Goal: Task Accomplishment & Management: Use online tool/utility

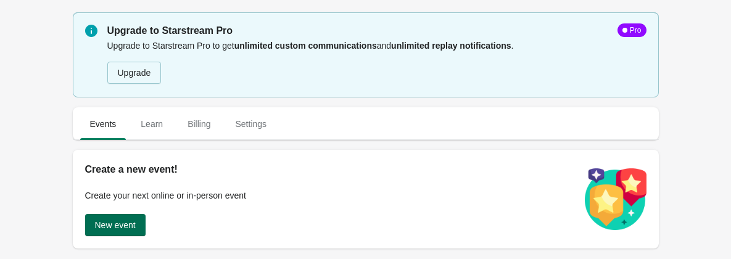
click at [111, 228] on span "New event" at bounding box center [115, 225] width 41 height 10
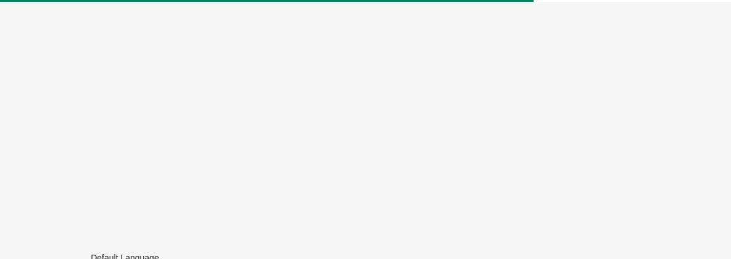
scroll to position [107, 0]
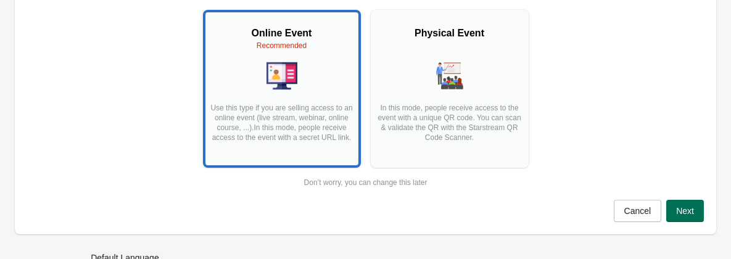
click at [683, 209] on span "Next" at bounding box center [685, 211] width 18 height 10
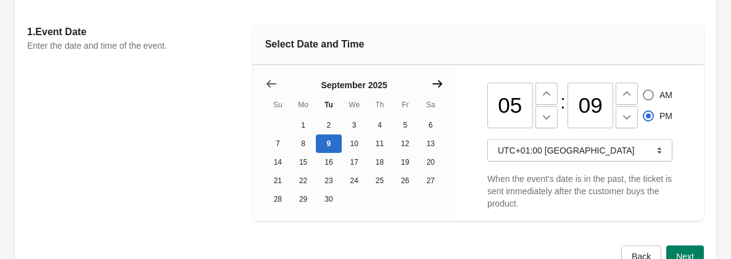
click at [437, 81] on icon "Show next month, October 2025" at bounding box center [437, 84] width 12 height 12
click at [437, 81] on icon "Show next month, November 2025" at bounding box center [437, 84] width 12 height 12
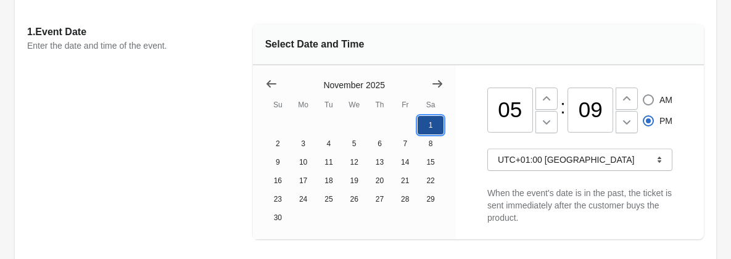
click at [426, 123] on button "1" at bounding box center [430, 125] width 25 height 19
click at [524, 107] on input "05" at bounding box center [511, 111] width 46 height 46
type input "0"
type input "11"
radio input "true"
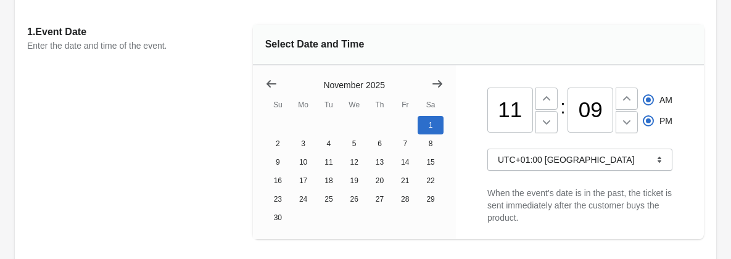
radio input "false"
click at [601, 108] on input "09" at bounding box center [591, 111] width 46 height 46
type input "0"
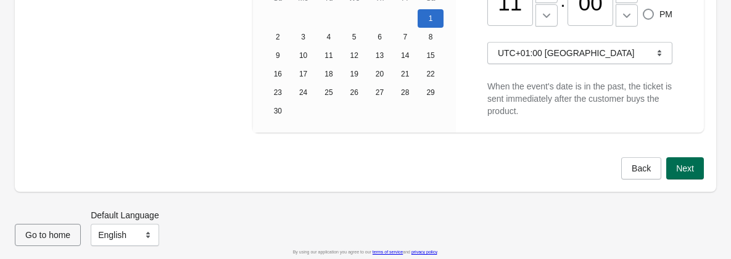
type input "00"
click at [688, 173] on button "Next" at bounding box center [686, 168] width 38 height 22
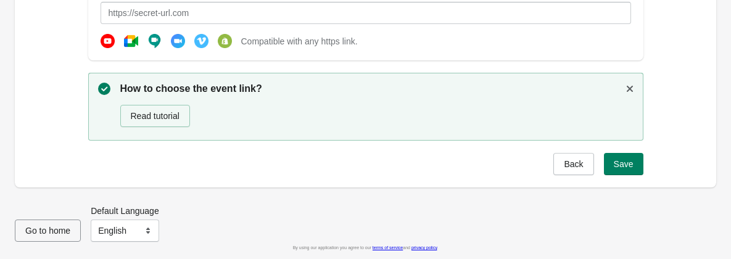
scroll to position [210, 0]
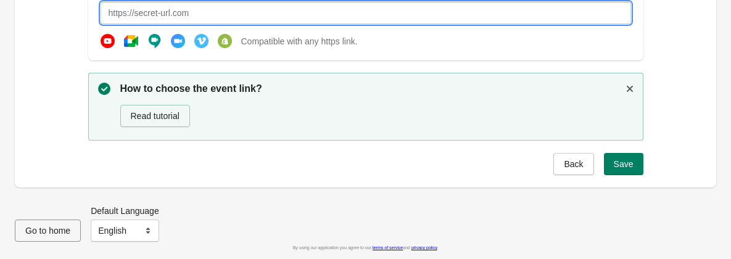
click at [235, 17] on input "text" at bounding box center [366, 13] width 531 height 22
type input "[URL][DOMAIN_NAME]"
click at [622, 160] on span "Save" at bounding box center [624, 164] width 20 height 10
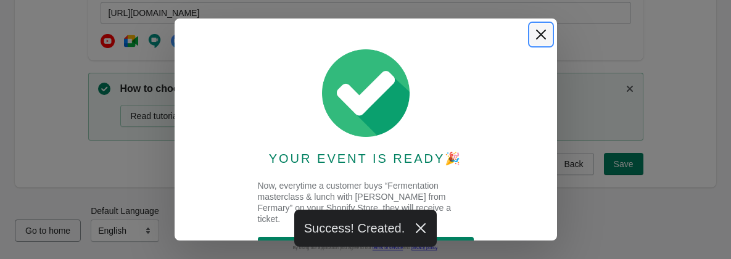
click at [539, 30] on icon "Close" at bounding box center [541, 34] width 12 height 12
select select "US"
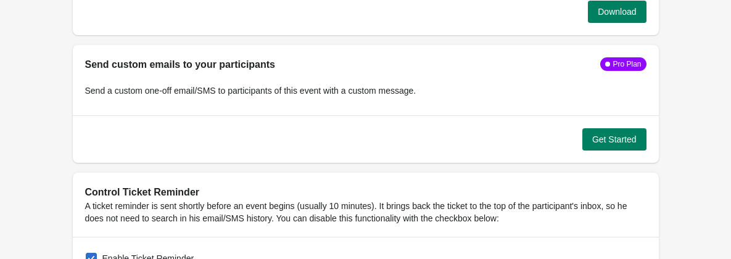
scroll to position [1296, 0]
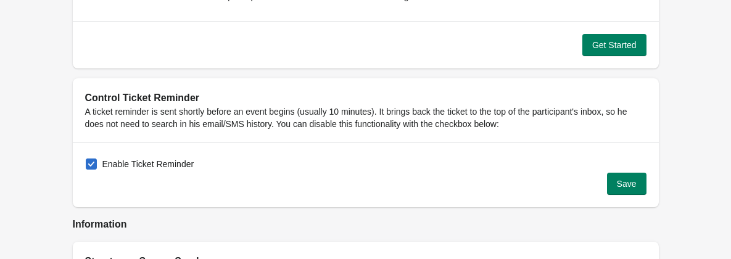
click at [94, 164] on span at bounding box center [91, 164] width 11 height 11
click at [86, 159] on input "Enable Ticket Reminder" at bounding box center [86, 159] width 1 height 1
checkbox input "false"
click at [622, 189] on button "Save" at bounding box center [626, 184] width 39 height 22
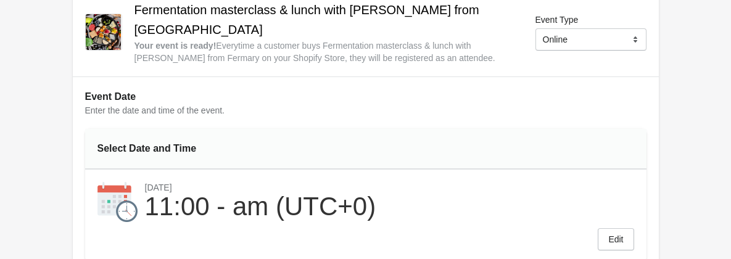
scroll to position [0, 0]
